Goal: Information Seeking & Learning: Learn about a topic

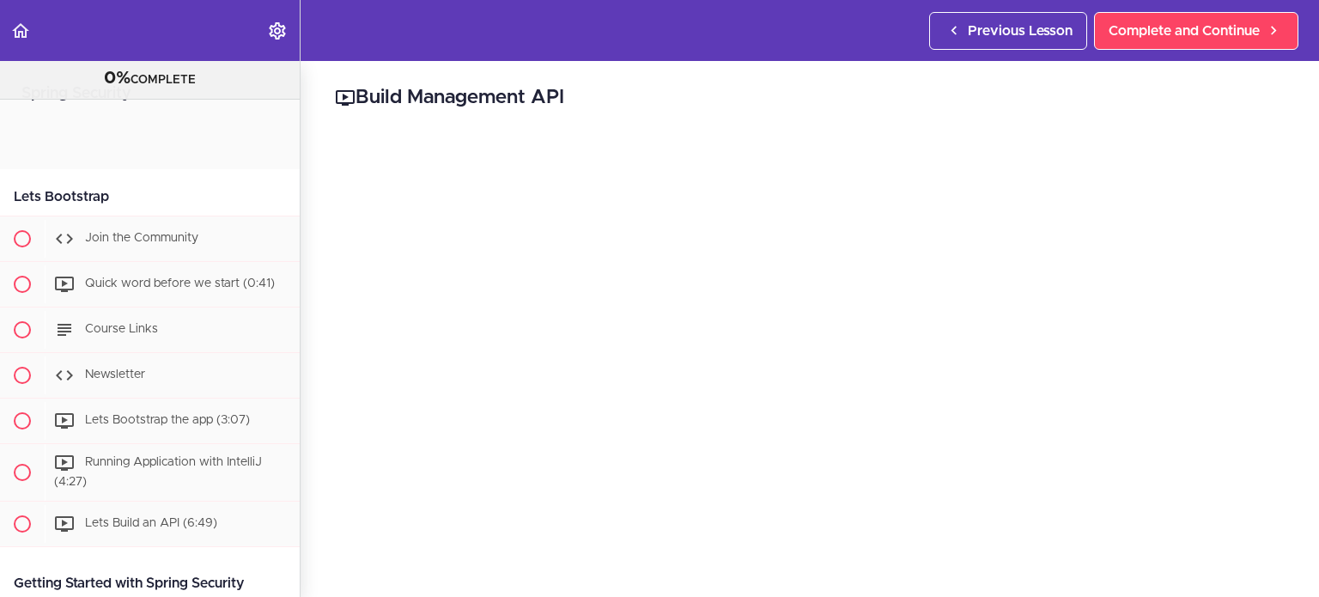
scroll to position [1268, 0]
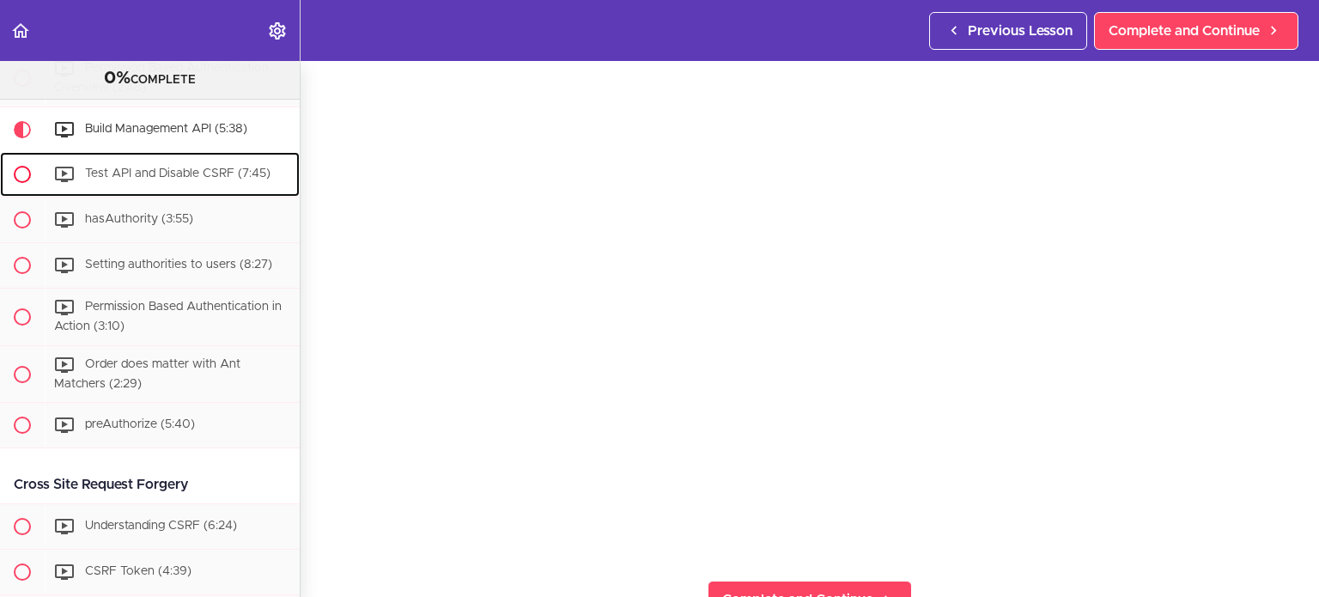
click at [227, 193] on div "Test API and Disable CSRF (7:45)" at bounding box center [172, 174] width 255 height 38
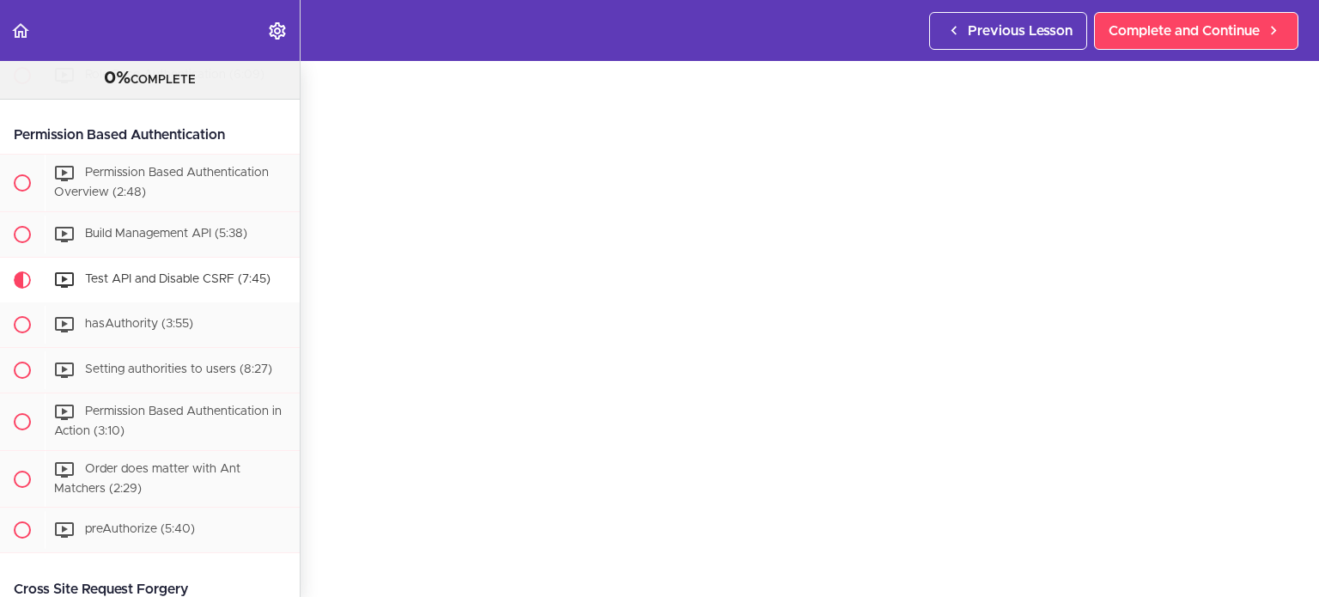
scroll to position [84, 0]
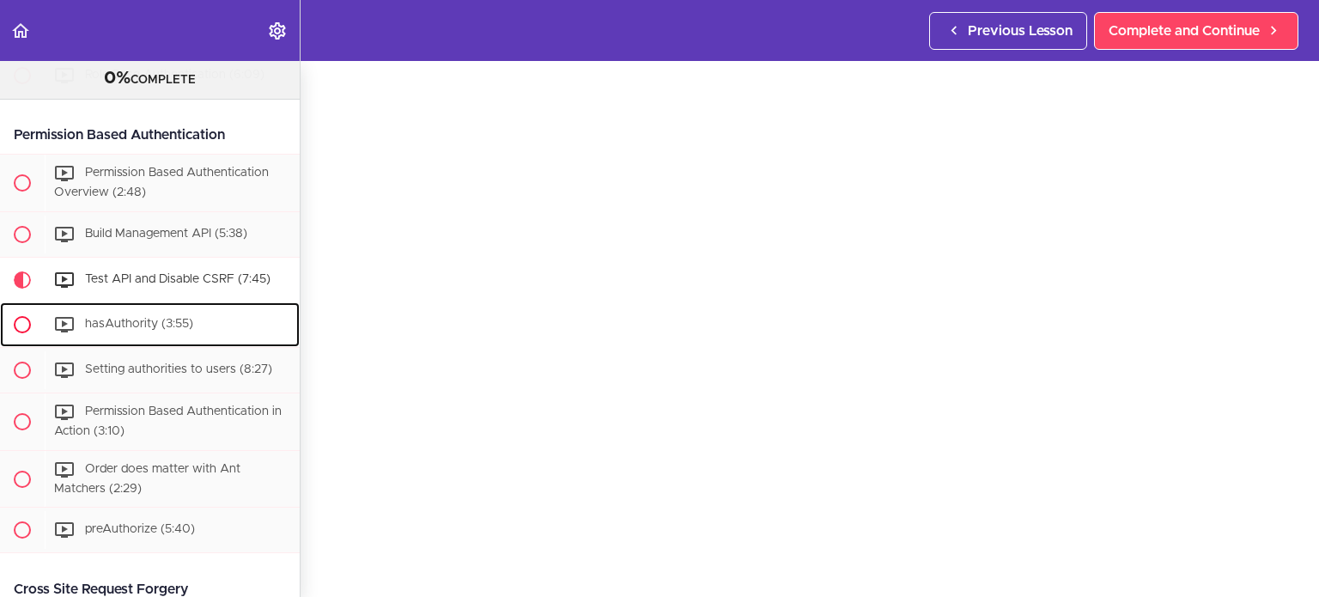
click at [209, 343] on div "hasAuthority (3:55)" at bounding box center [172, 325] width 255 height 38
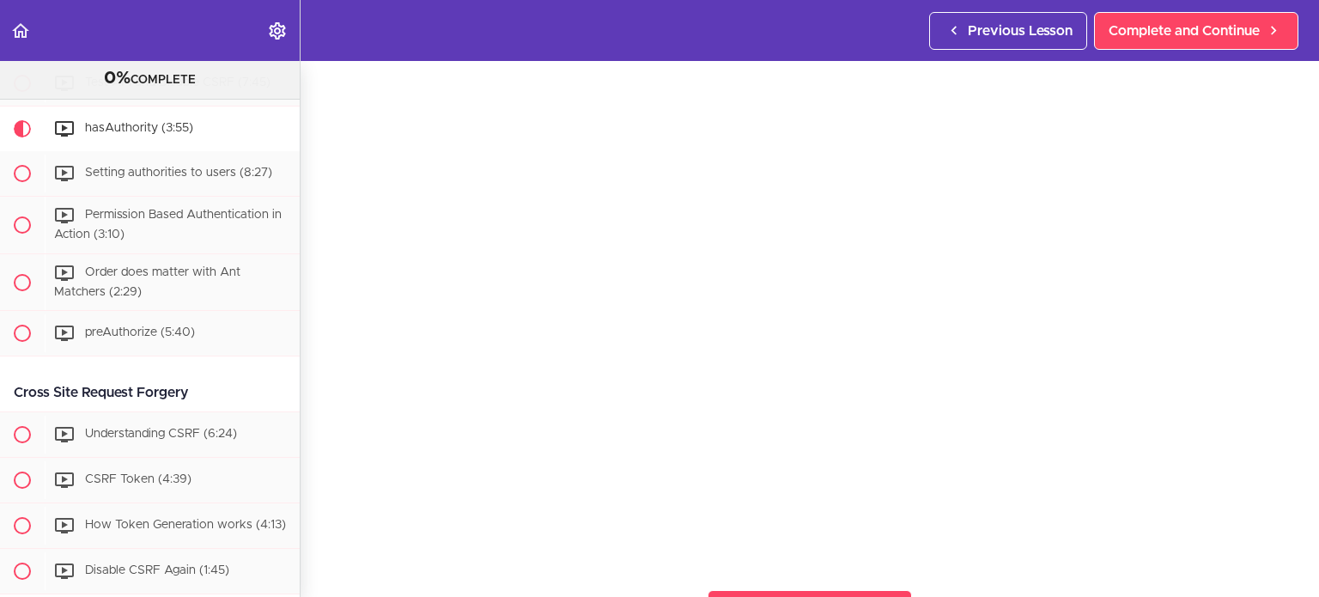
scroll to position [119, 0]
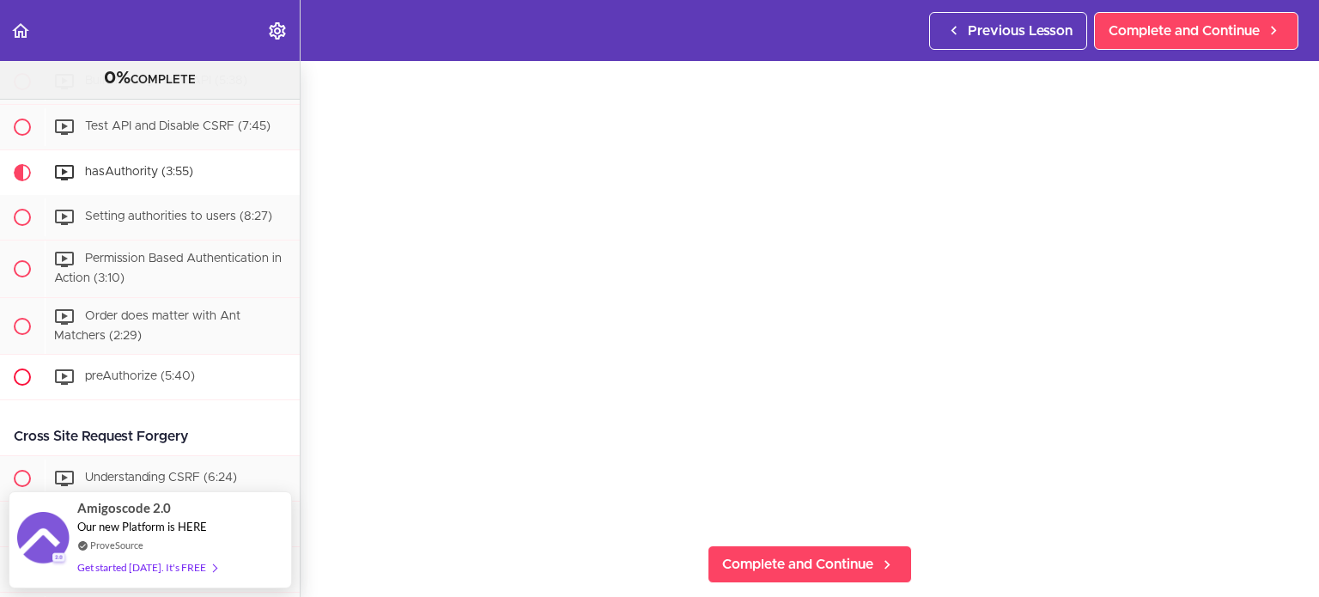
scroll to position [1315, 0]
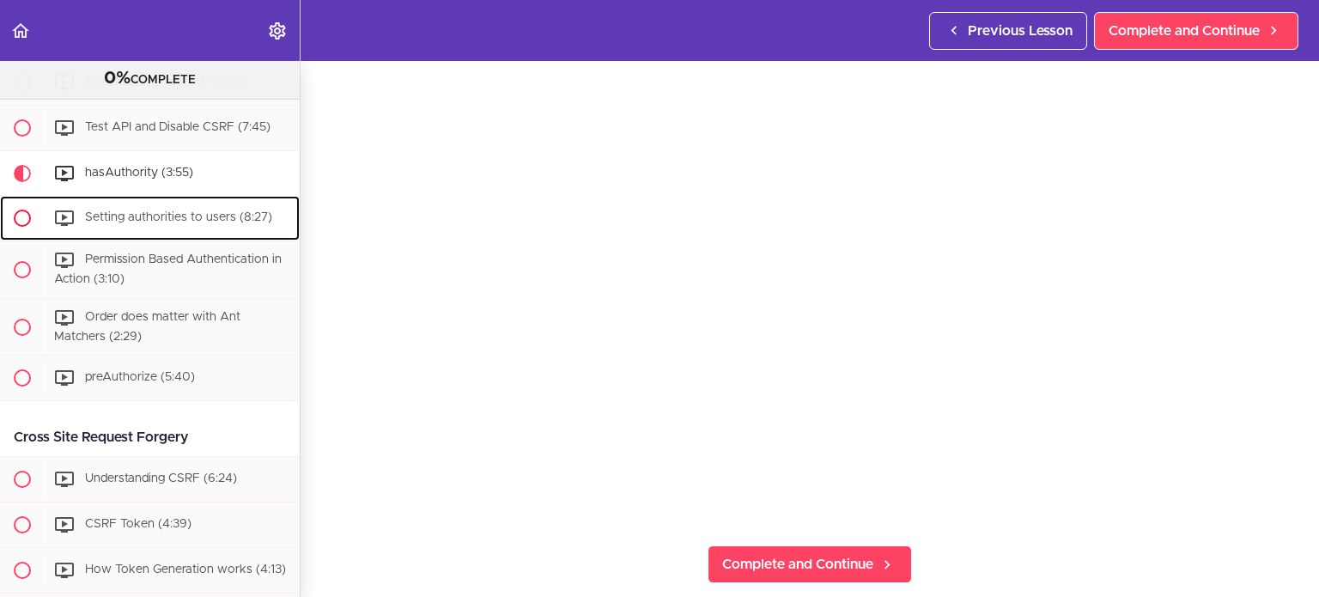
click at [157, 223] on span "Setting authorities to users (8:27)" at bounding box center [178, 217] width 187 height 12
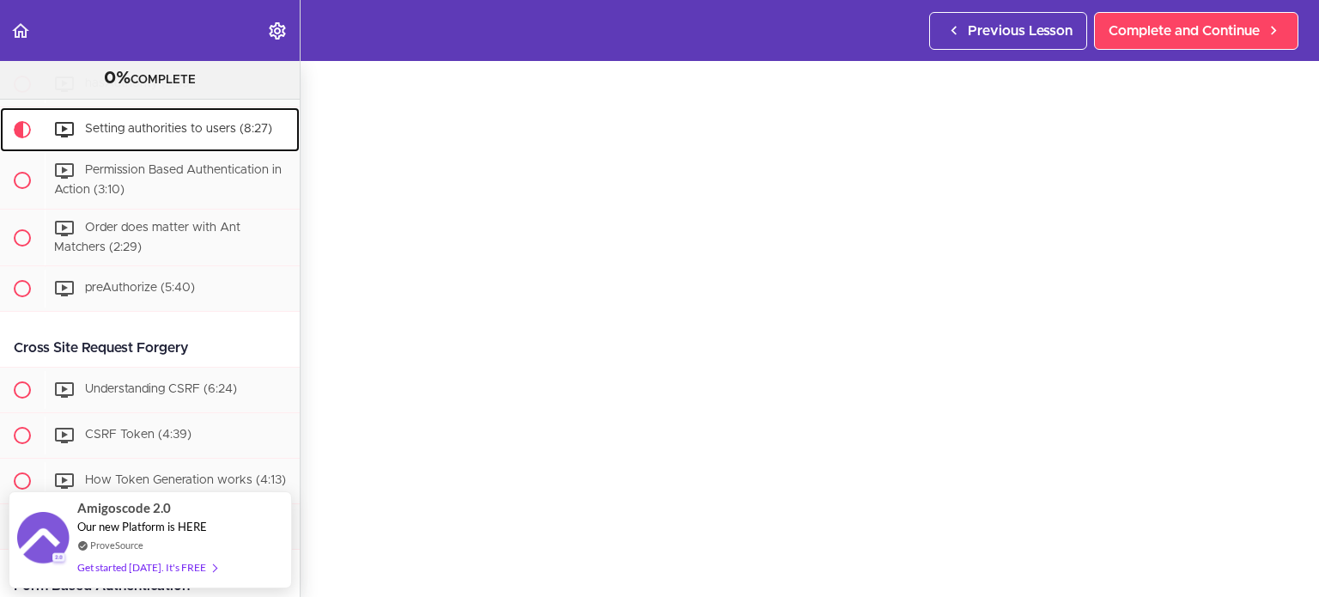
scroll to position [77, 0]
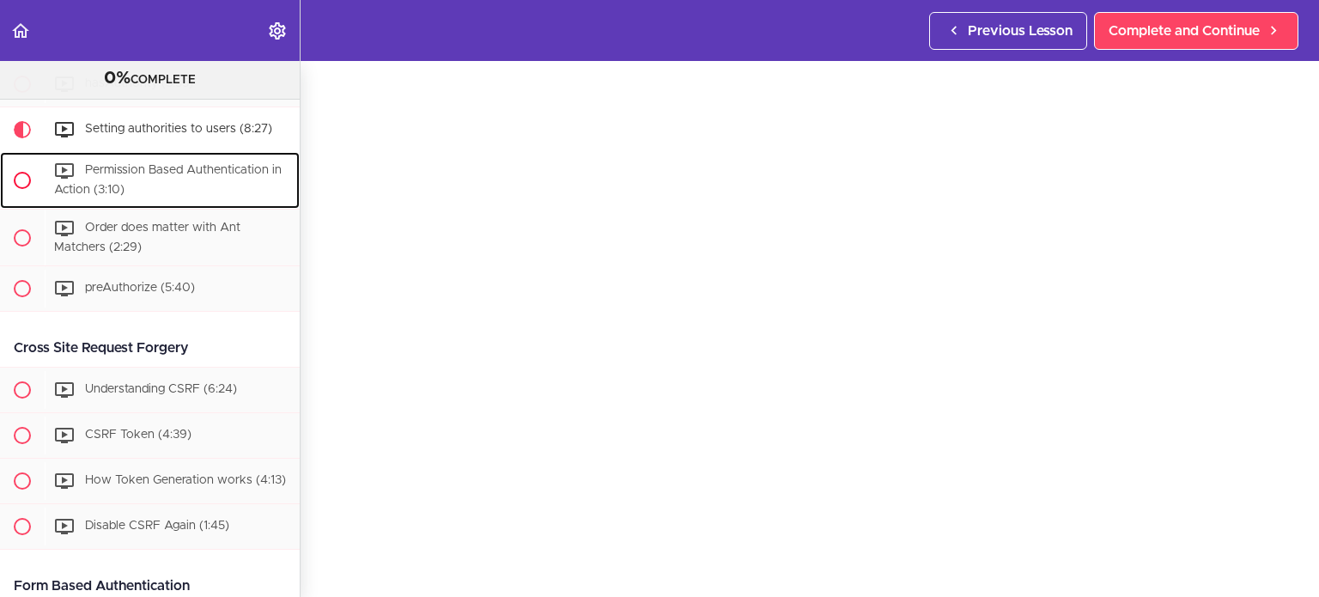
click at [89, 196] on span "Permission Based Authentication in Action (3:10)" at bounding box center [168, 180] width 228 height 32
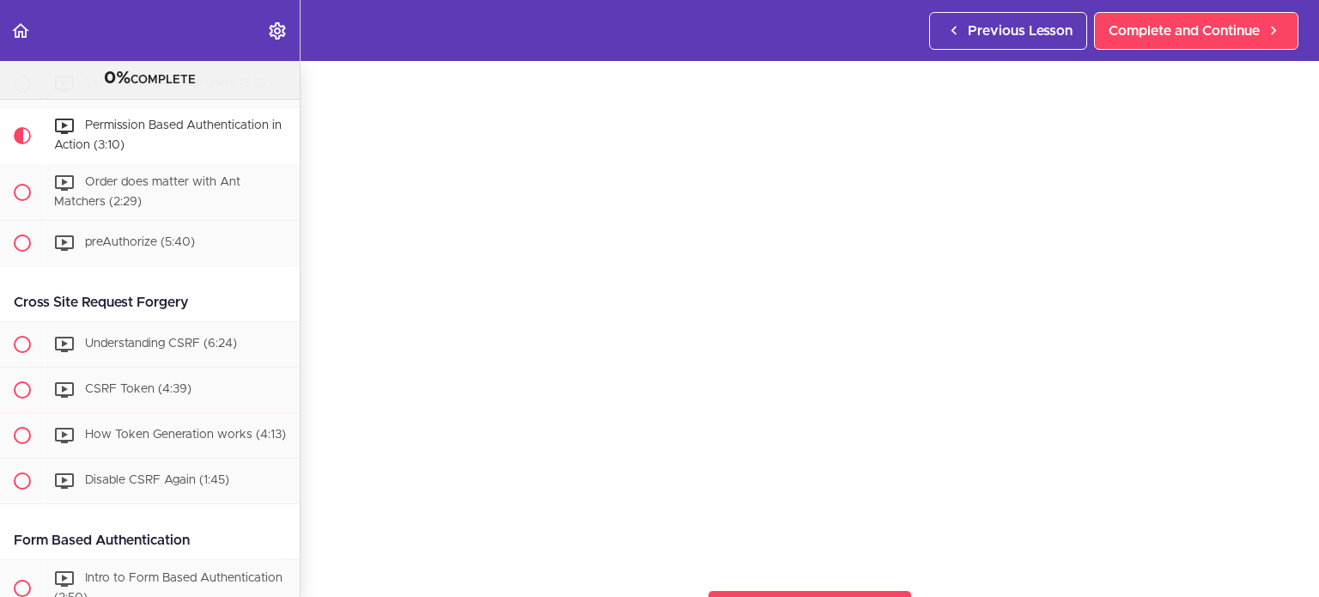
scroll to position [88, 0]
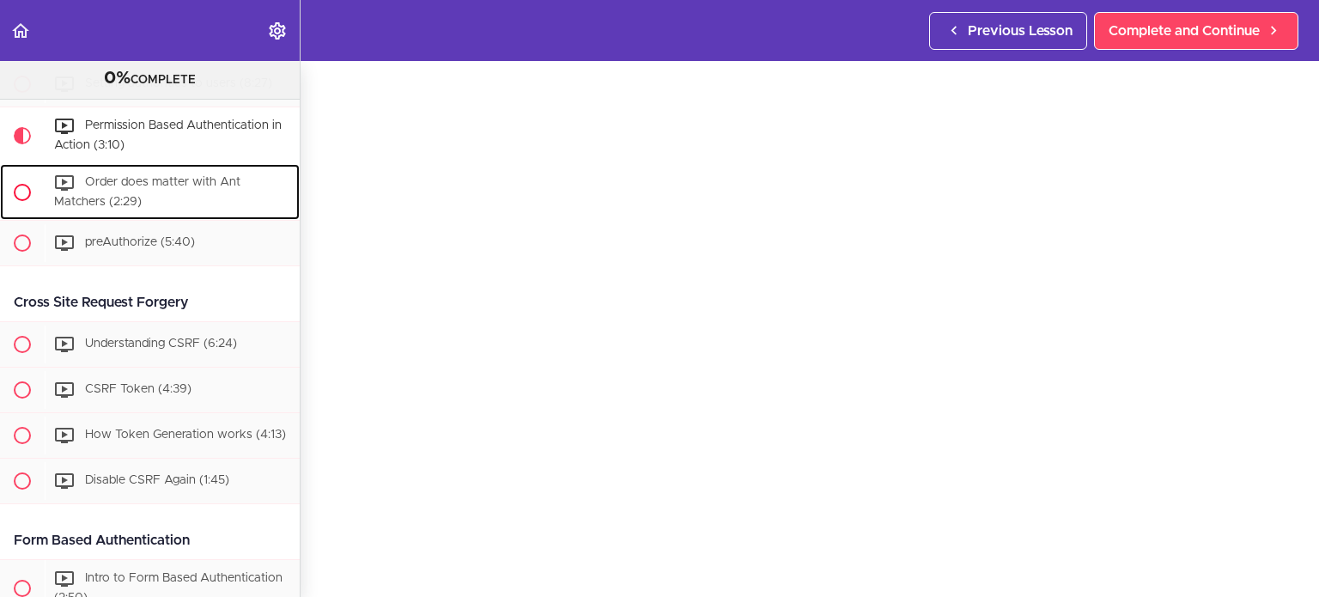
click at [204, 192] on div "Order does matter with Ant Matchers (2:29)" at bounding box center [172, 192] width 255 height 57
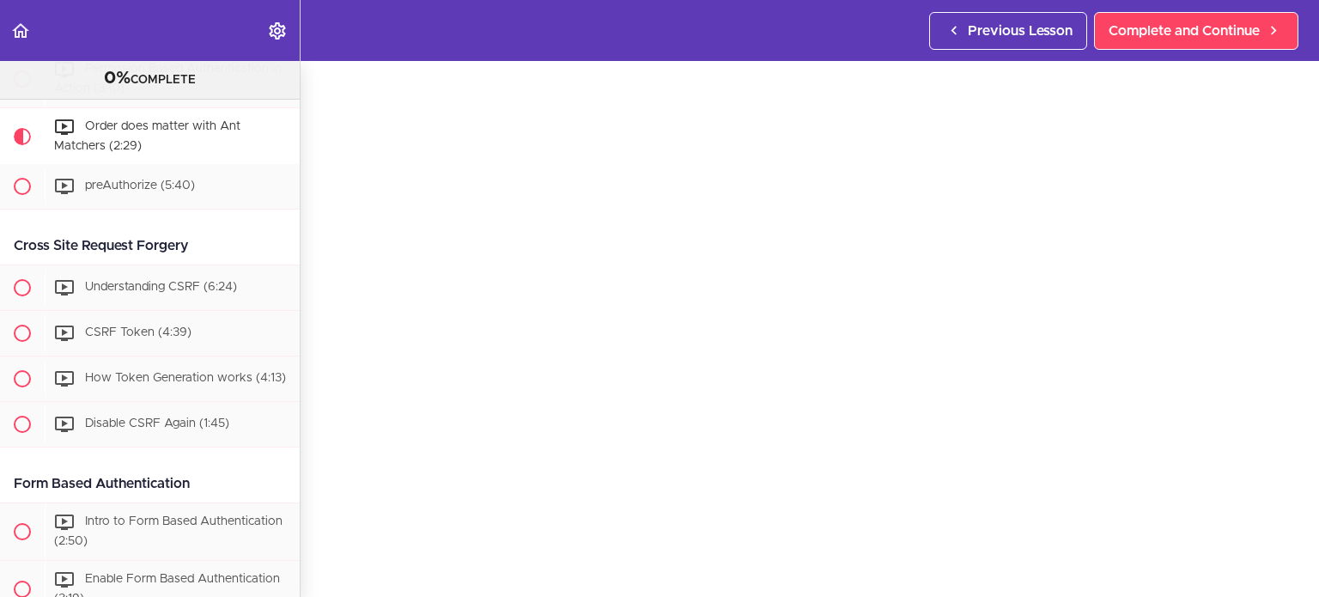
scroll to position [82, 0]
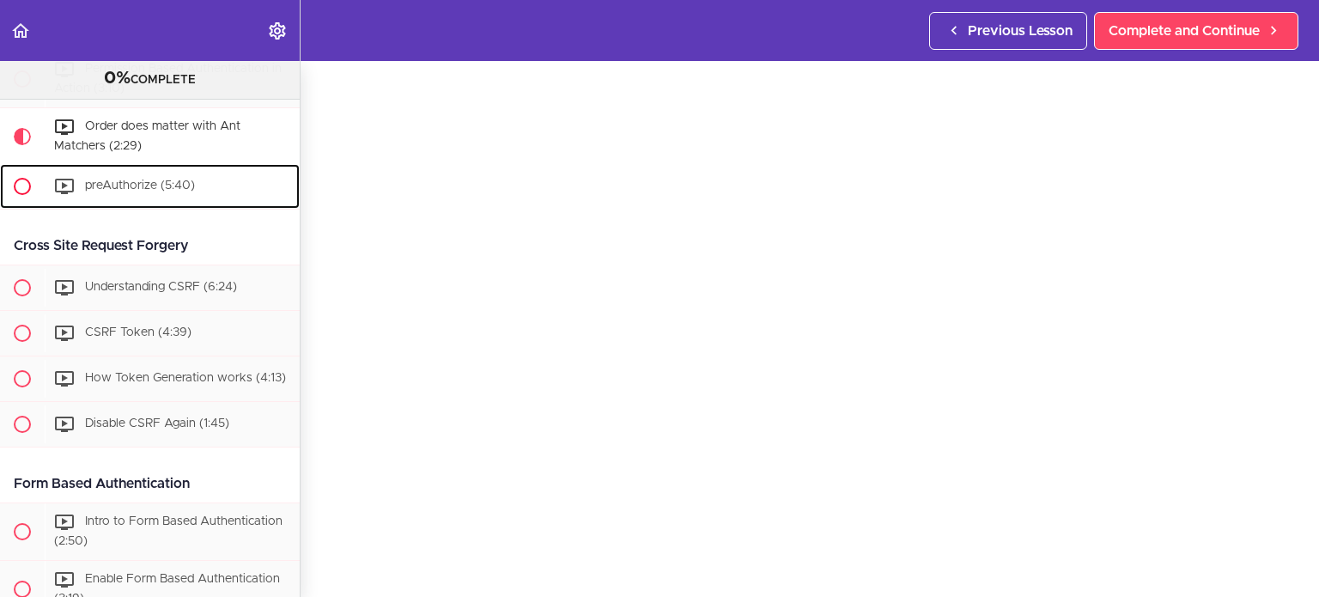
click at [179, 192] on span "preAuthorize (5:40)" at bounding box center [140, 186] width 110 height 12
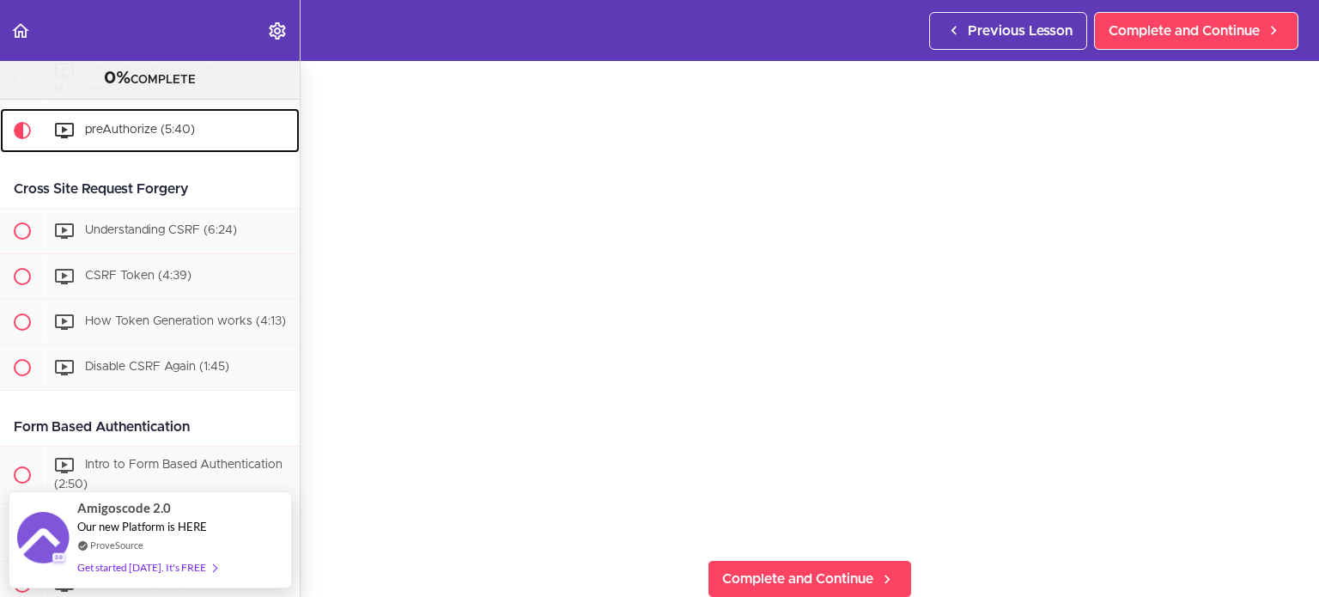
scroll to position [139, 0]
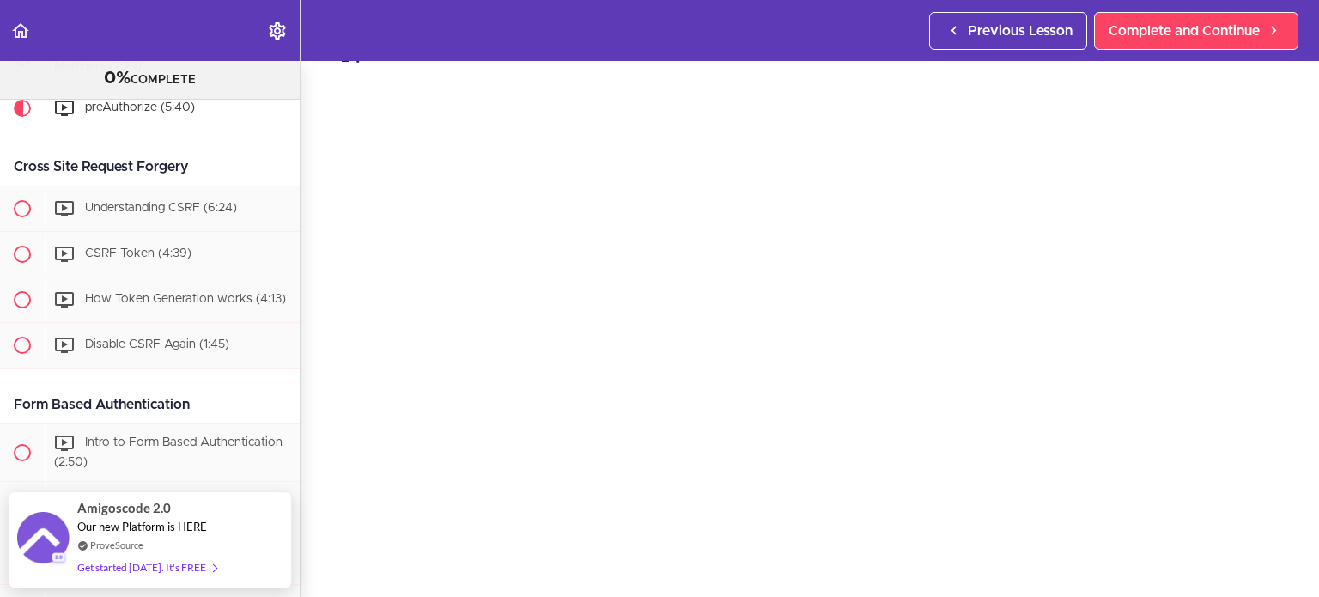
scroll to position [88, 0]
